Goal: Information Seeking & Learning: Learn about a topic

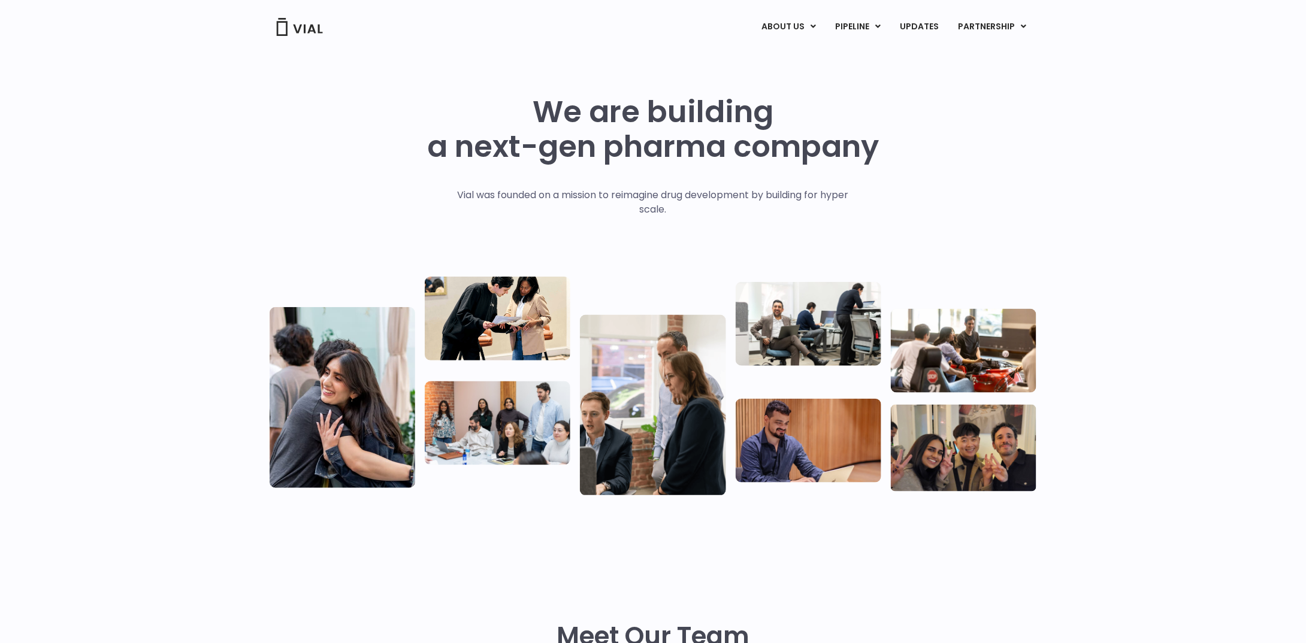
scroll to position [401, 0]
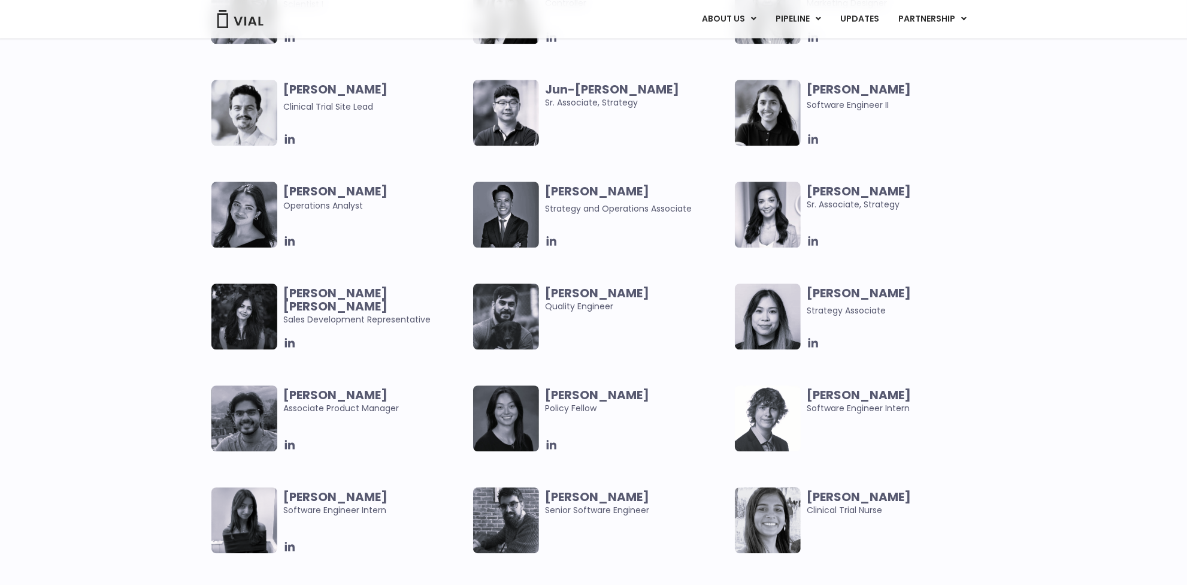
scroll to position [2913, 0]
